Goal: Task Accomplishment & Management: Use online tool/utility

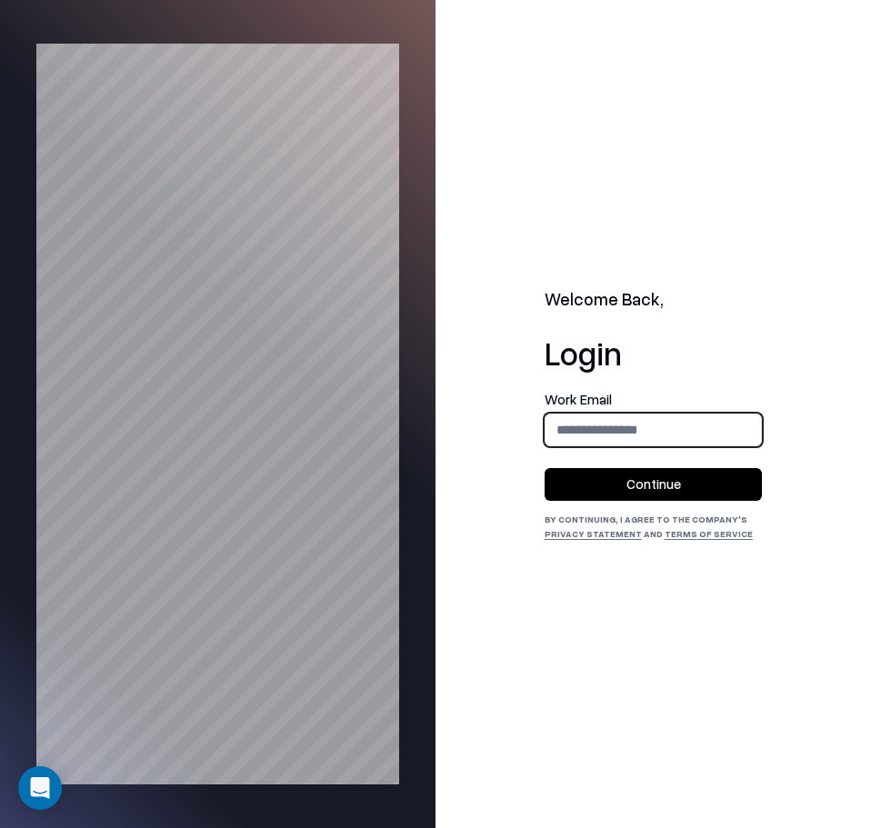
click at [687, 428] on input "email" at bounding box center [654, 430] width 216 height 34
click at [626, 428] on input "email" at bounding box center [654, 430] width 216 height 34
type input "**********"
click at [545, 468] on button "Continue" at bounding box center [654, 484] width 218 height 33
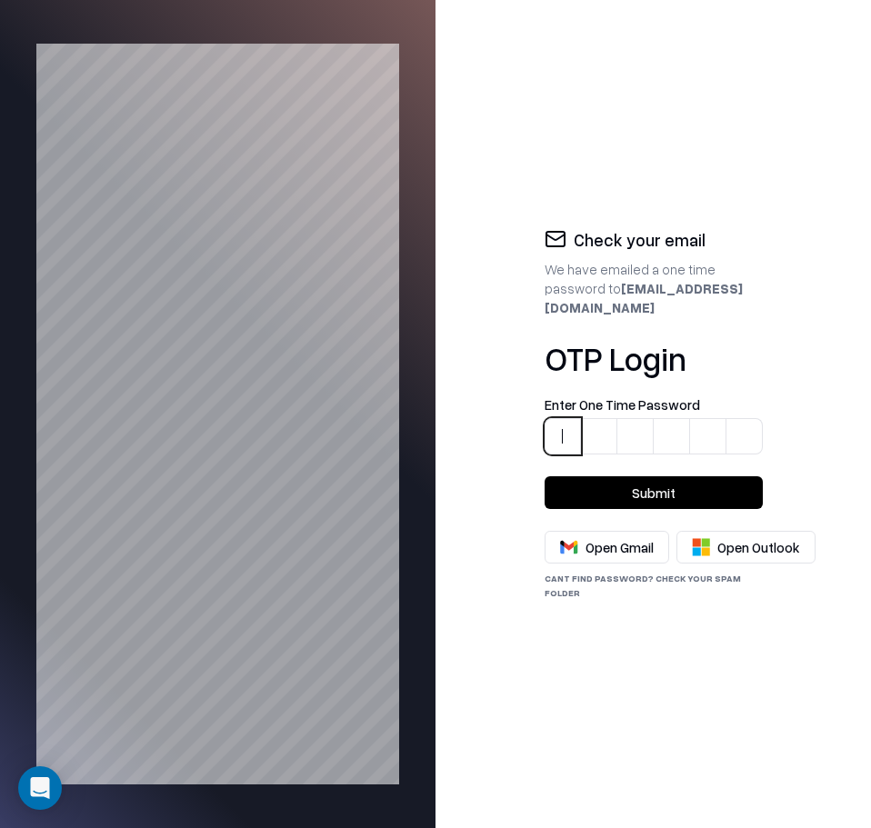
click at [561, 428] on input at bounding box center [672, 426] width 255 height 57
paste input "******"
type input "******"
click at [647, 494] on button "Submit" at bounding box center [654, 492] width 218 height 33
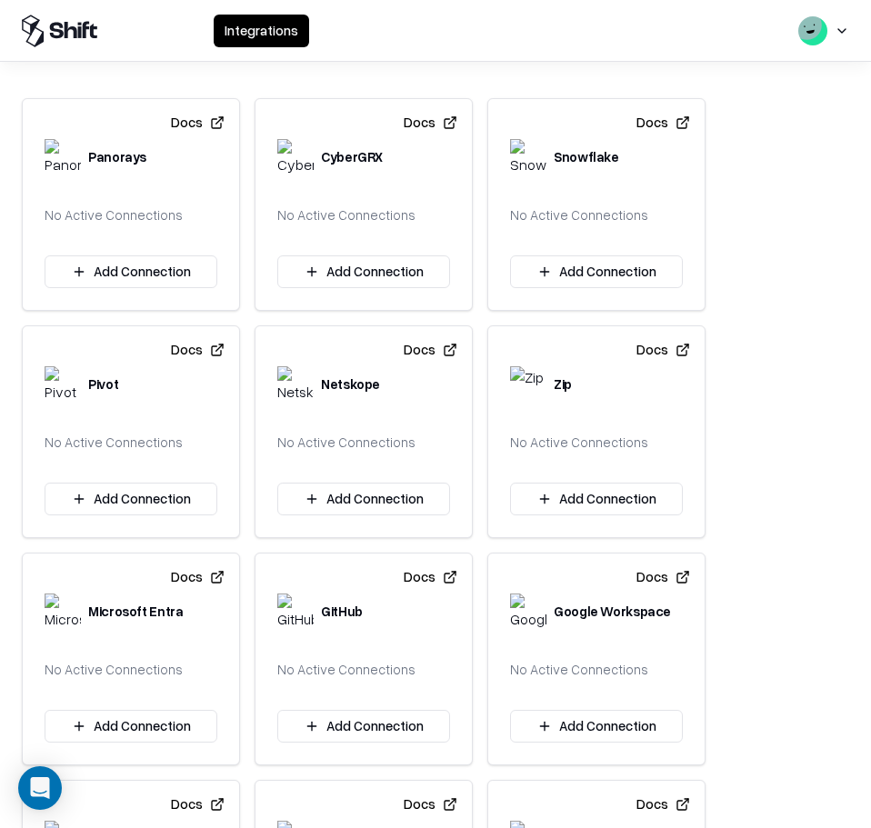
click at [581, 738] on button "Add Connection" at bounding box center [596, 726] width 173 height 33
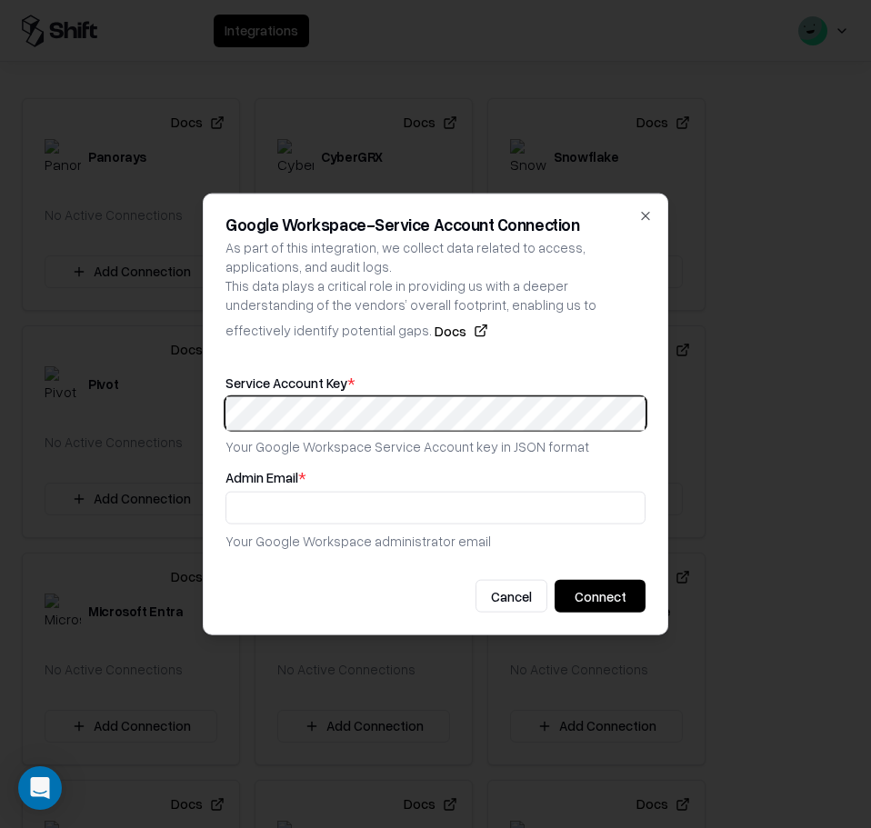
scroll to position [0, 6487]
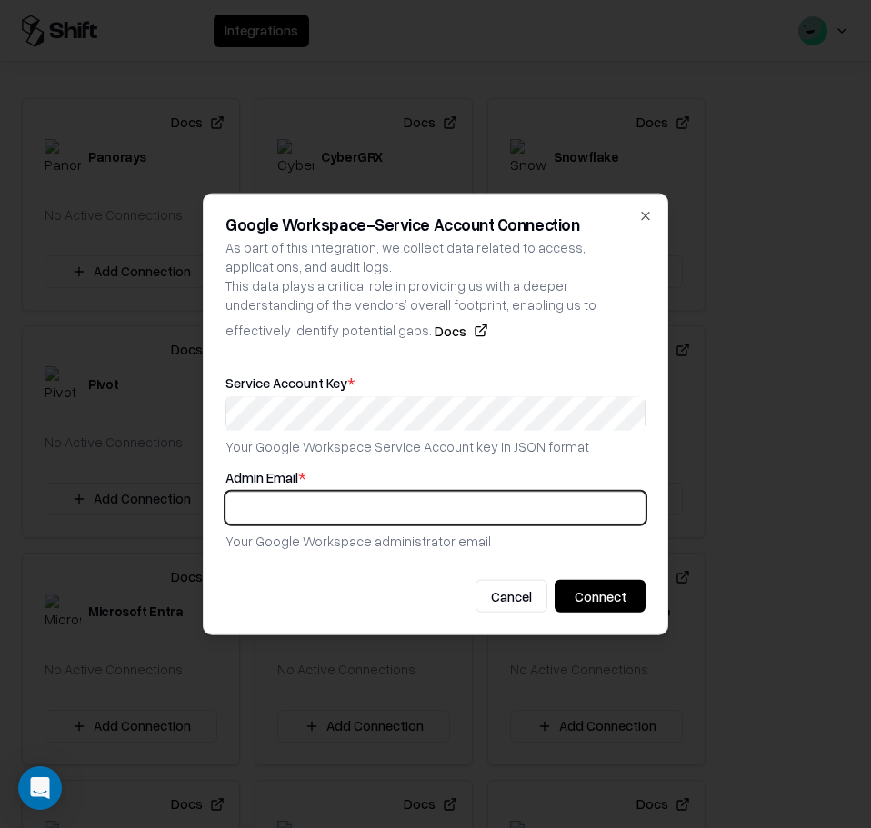
click at [310, 501] on input "text" at bounding box center [435, 508] width 418 height 34
type input "**********"
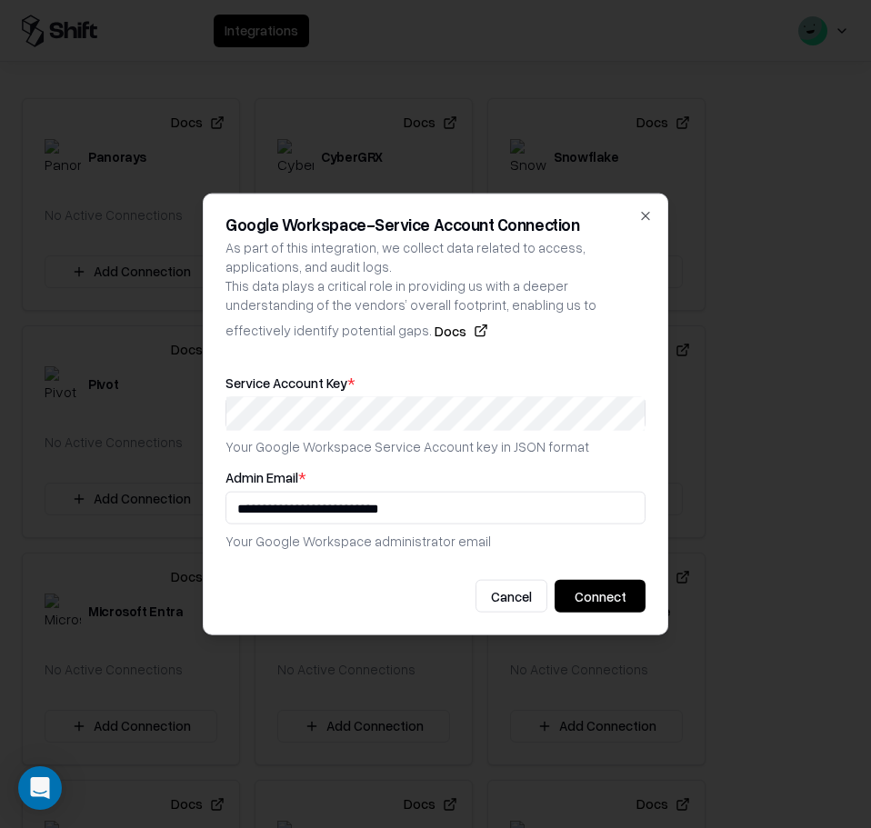
click at [602, 606] on button "Connect" at bounding box center [600, 596] width 91 height 33
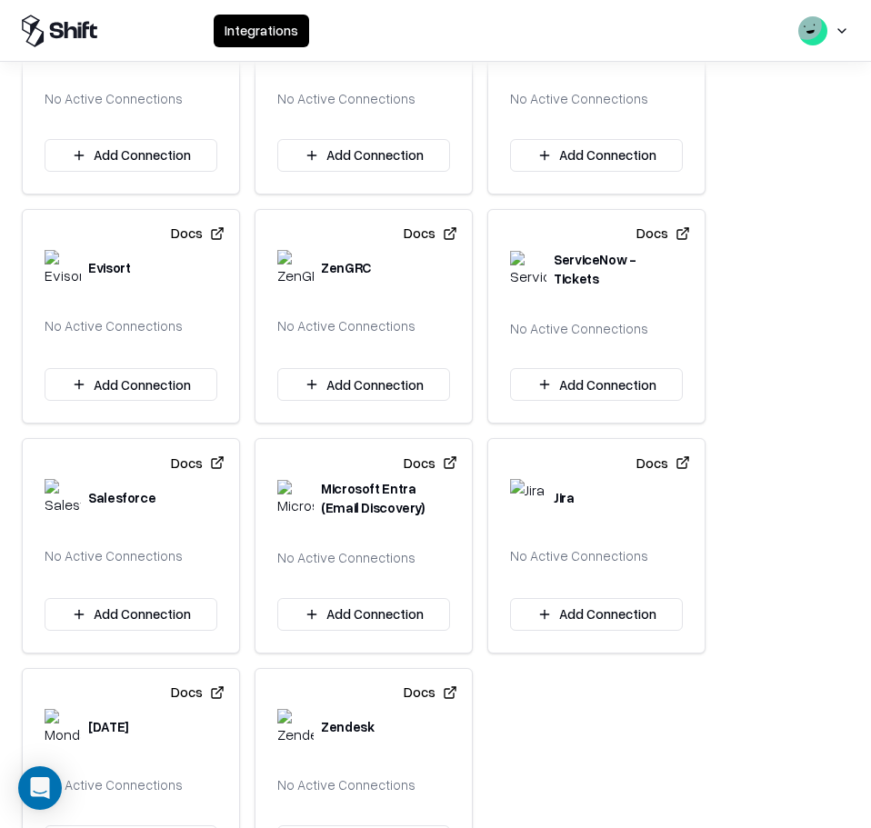
scroll to position [1325, 0]
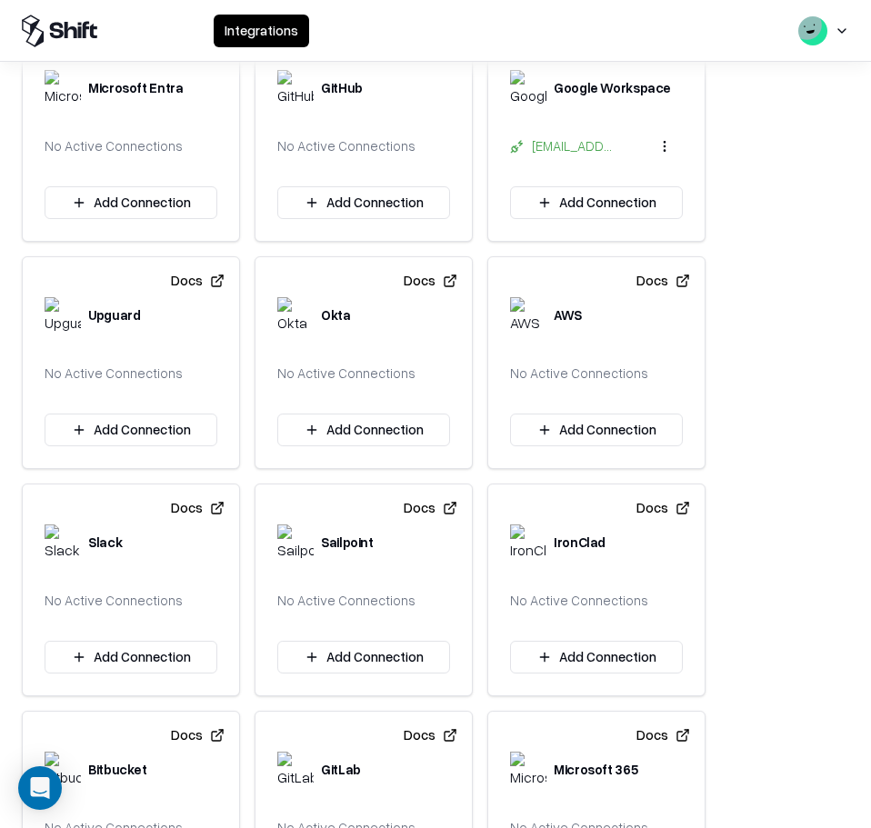
drag, startPoint x: 759, startPoint y: 713, endPoint x: 750, endPoint y: 623, distance: 90.5
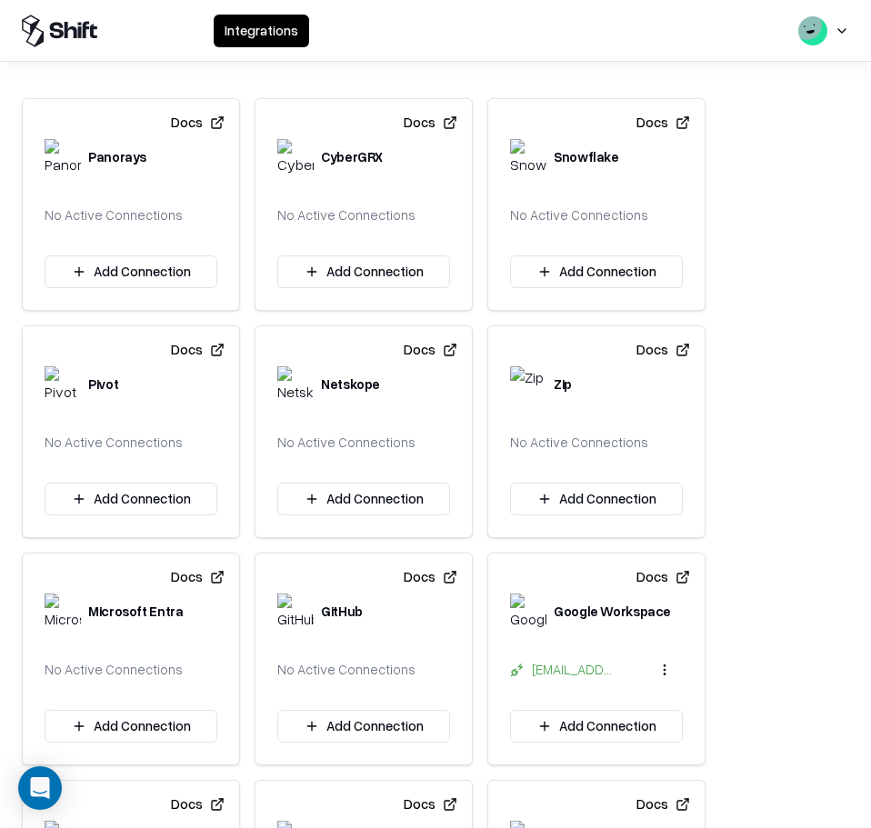
scroll to position [91, 0]
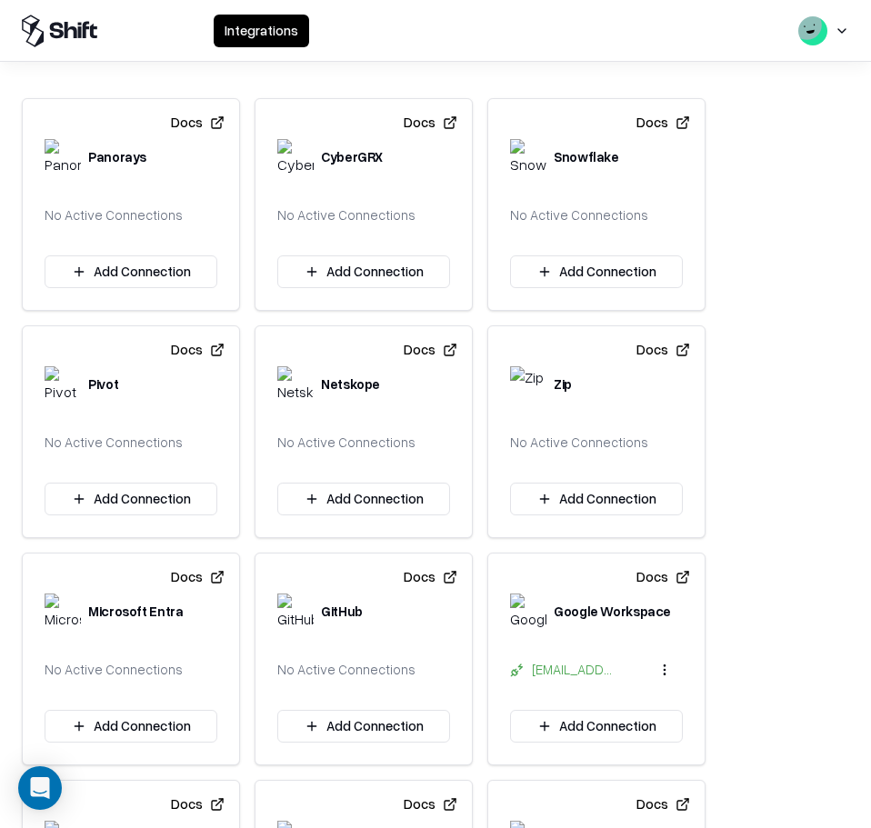
click at [67, 35] on icon at bounding box center [71, 29] width 13 height 16
click at [844, 27] on html "Integrations Docs Panorays No Active Connections Add Connection Docs CyberGRX N…" at bounding box center [435, 414] width 871 height 828
click at [470, 50] on html "Integrations Docs Panorays No Active Connections Add Connection Docs CyberGRX N…" at bounding box center [435, 414] width 871 height 828
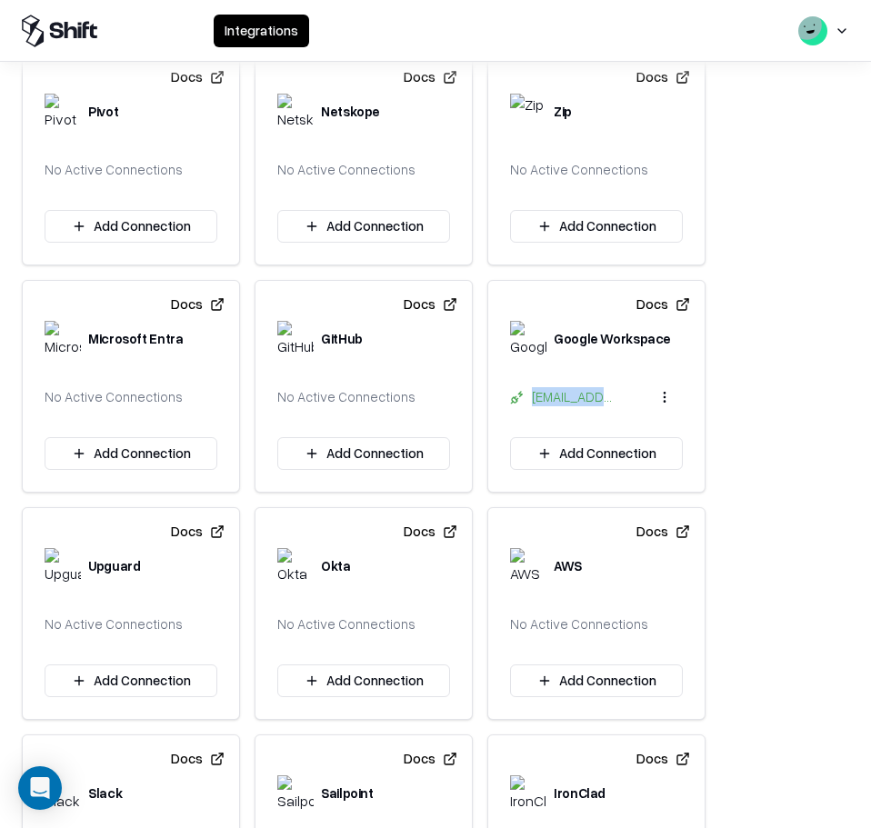
drag, startPoint x: 605, startPoint y: 396, endPoint x: 519, endPoint y: 395, distance: 85.5
click at [519, 395] on div "[EMAIL_ADDRESS][DOMAIN_NAME]" at bounding box center [564, 396] width 109 height 19
click at [519, 395] on icon at bounding box center [520, 394] width 4 height 5
